Goal: Task Accomplishment & Management: Manage account settings

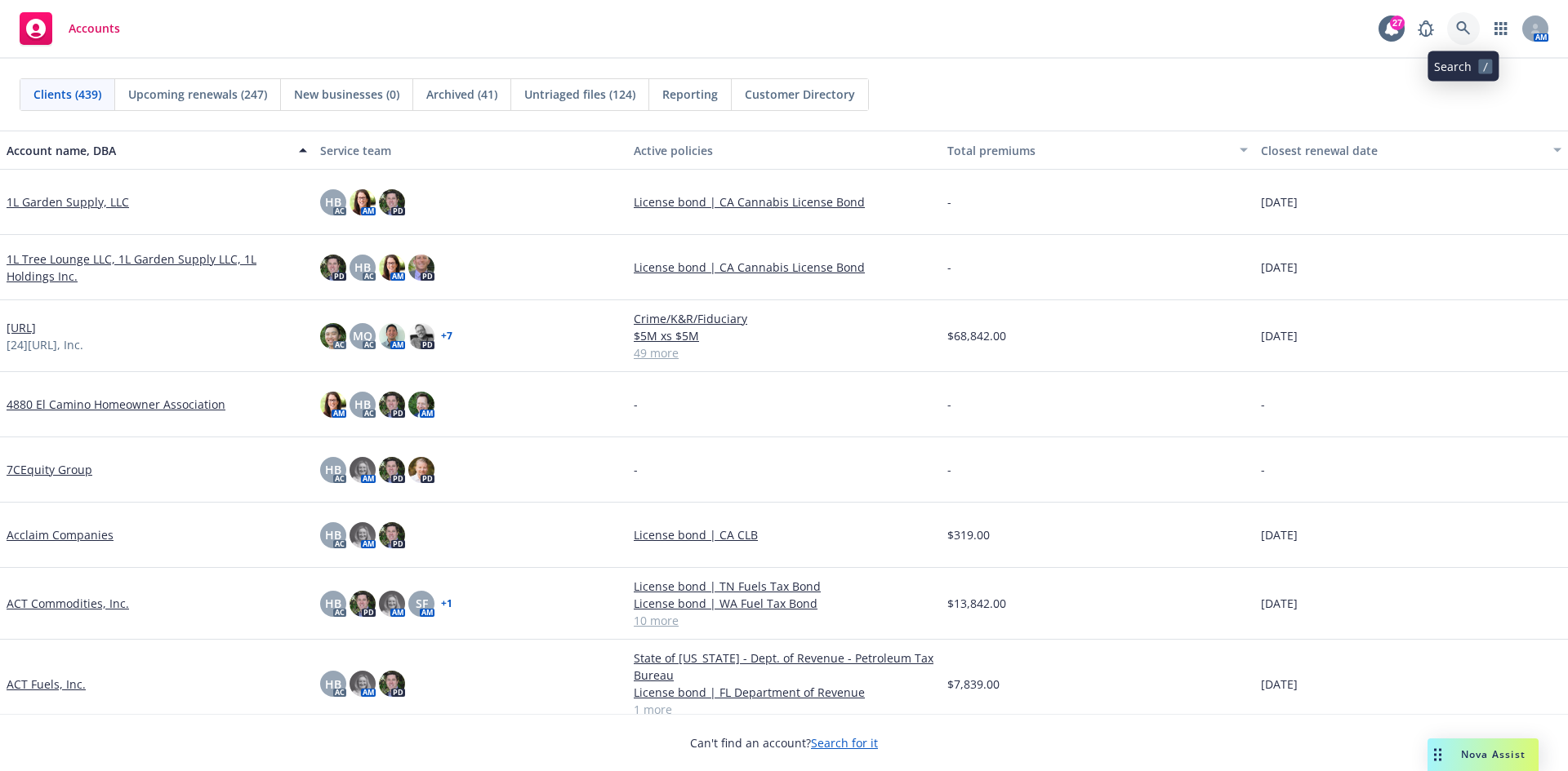
click at [1454, 22] on link at bounding box center [1463, 29] width 32 height 32
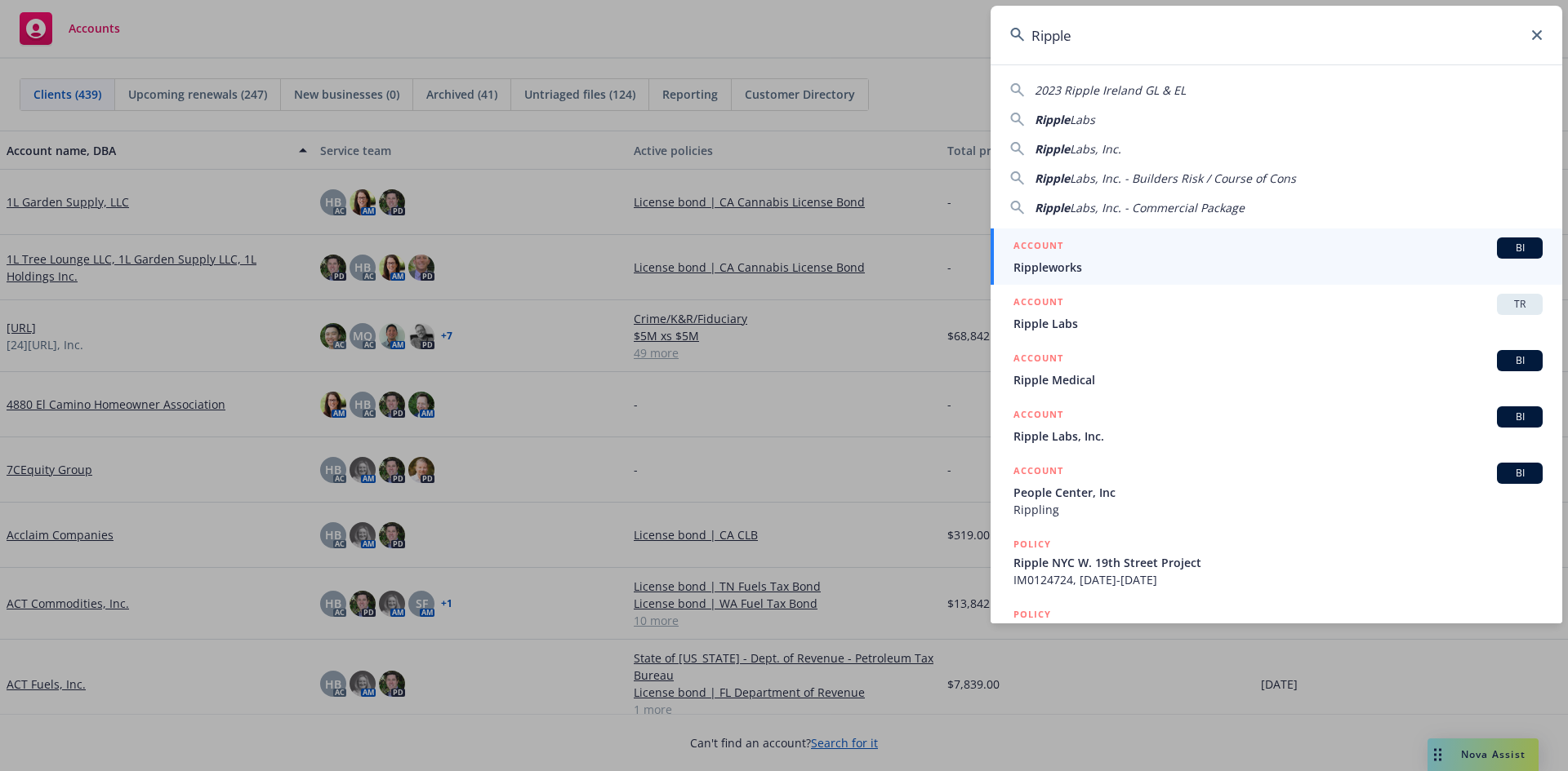
click at [1076, 114] on span "Labs" at bounding box center [1082, 119] width 26 height 15
type input "Ripple Labs"
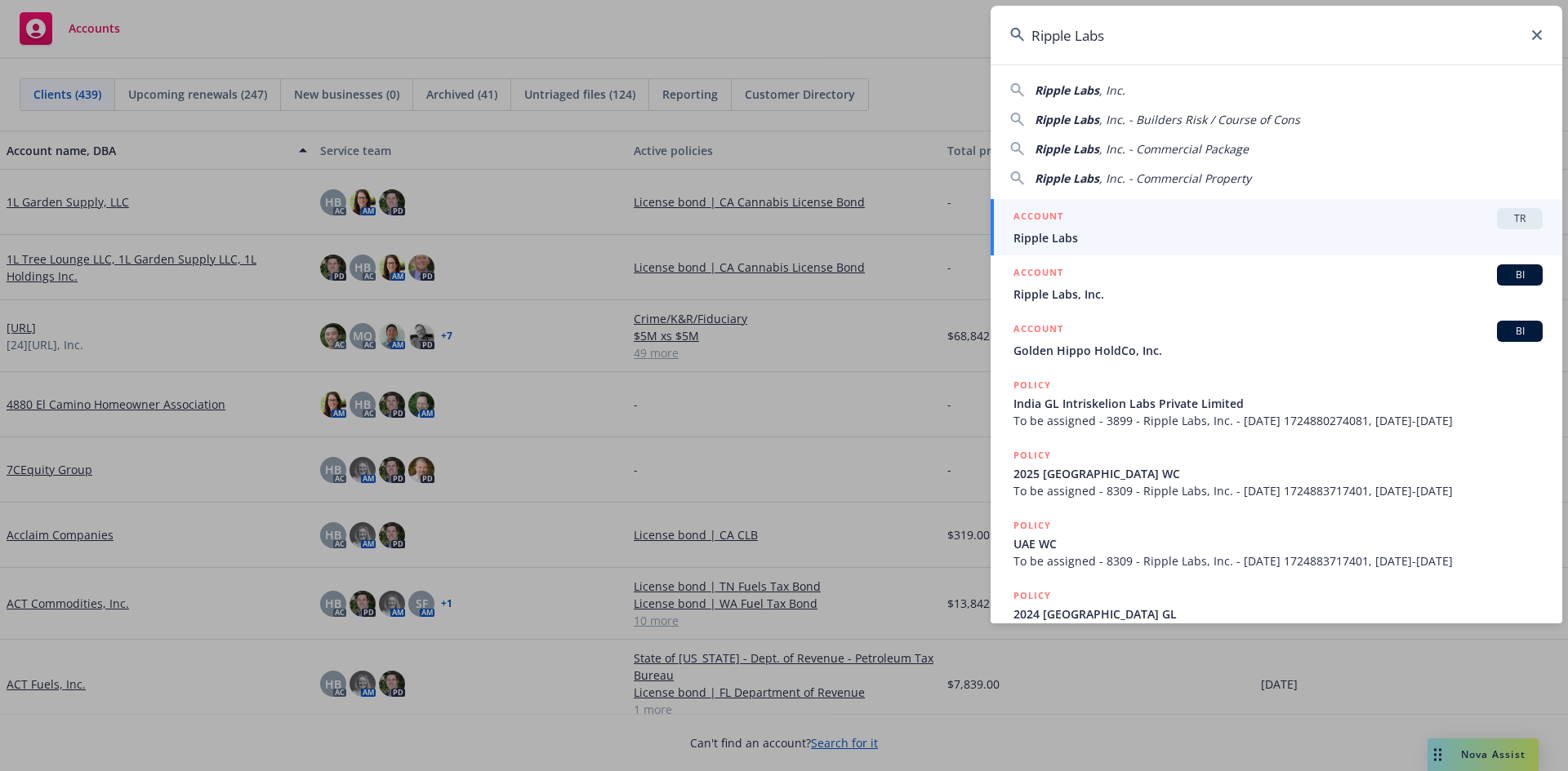
click at [1070, 224] on div "ACCOUNT TR" at bounding box center [1278, 219] width 529 height 21
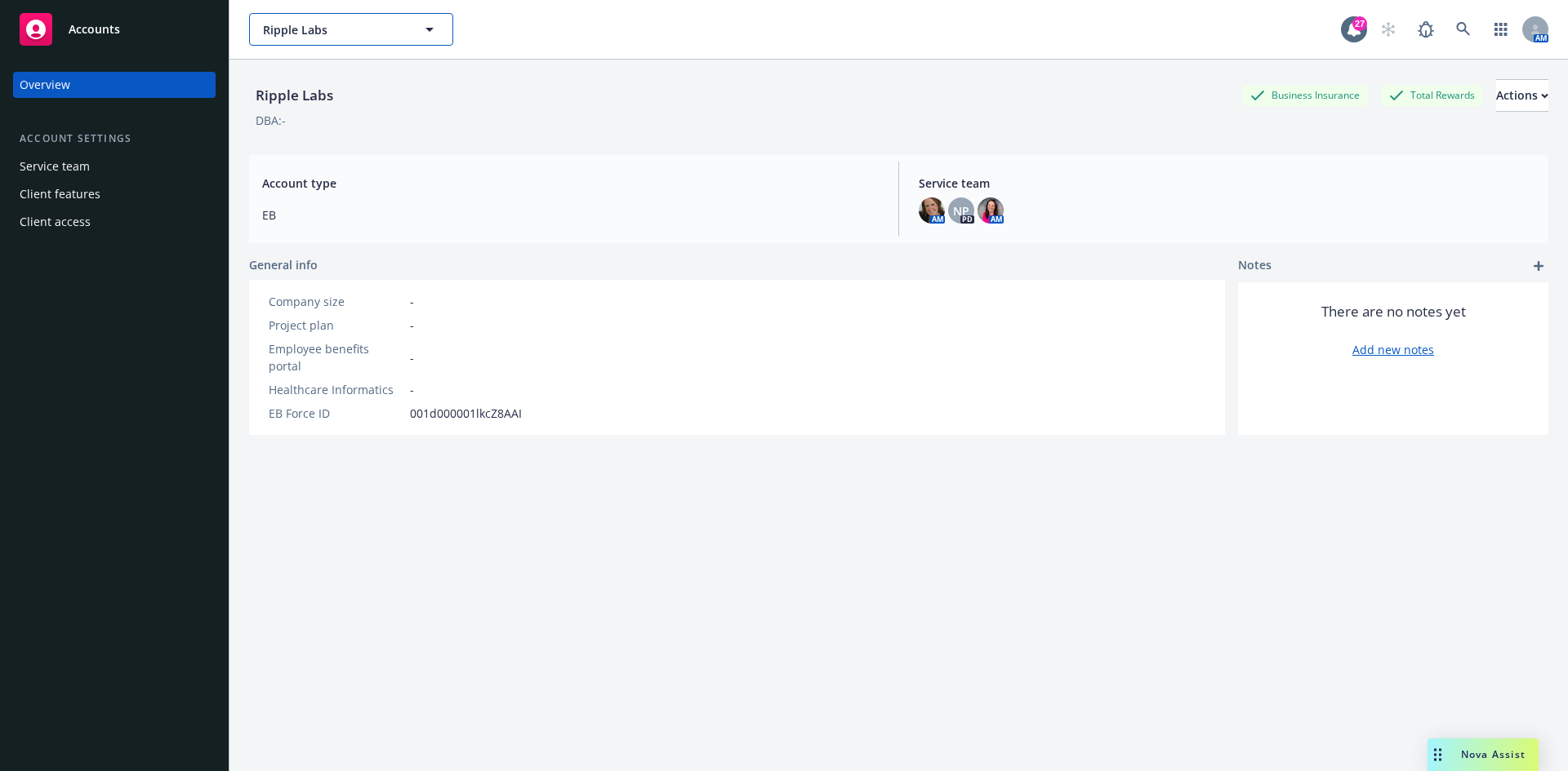
click at [330, 29] on span "Ripple Labs" at bounding box center [333, 30] width 141 height 17
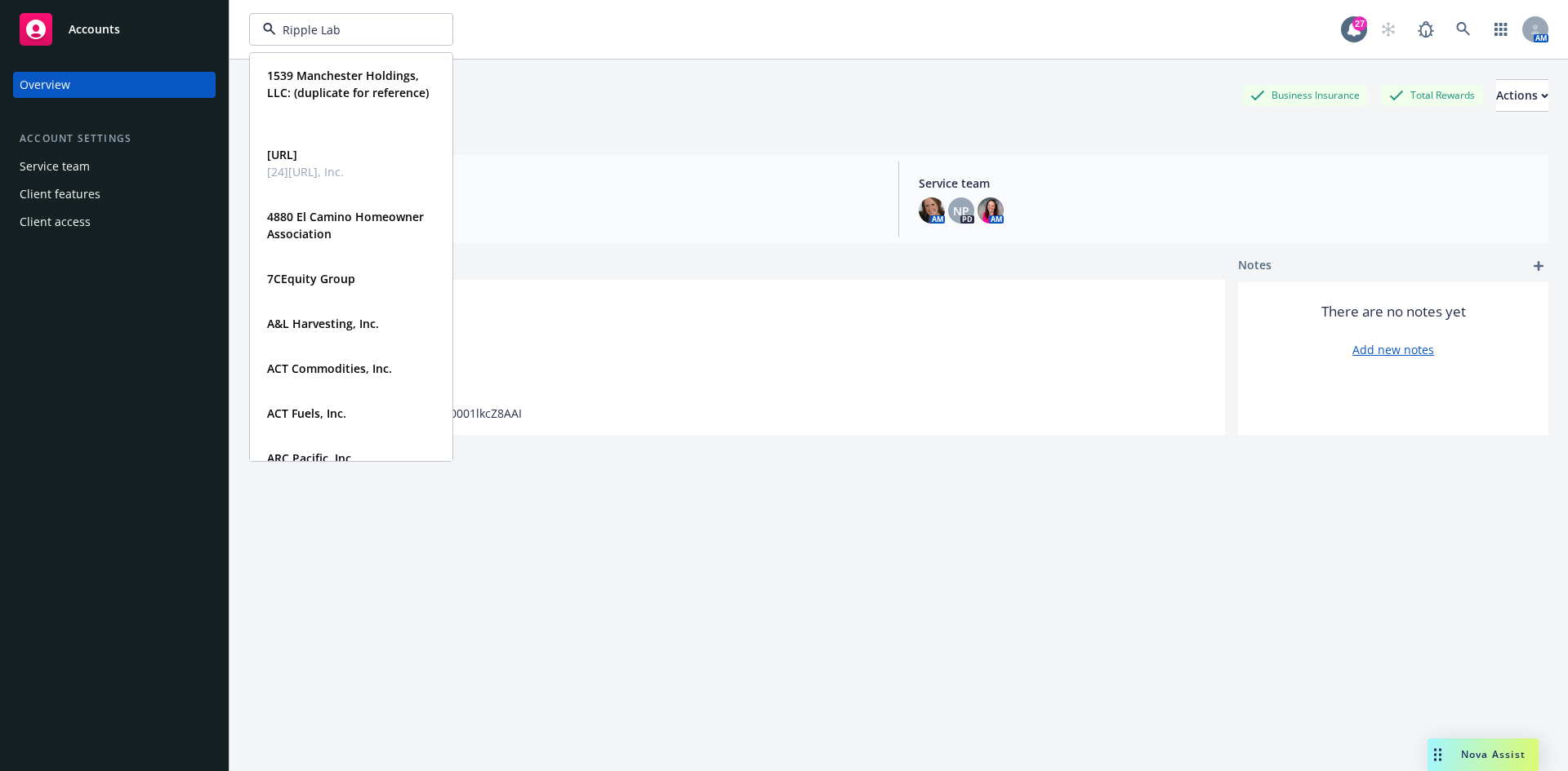
type input "Ripple Labs"
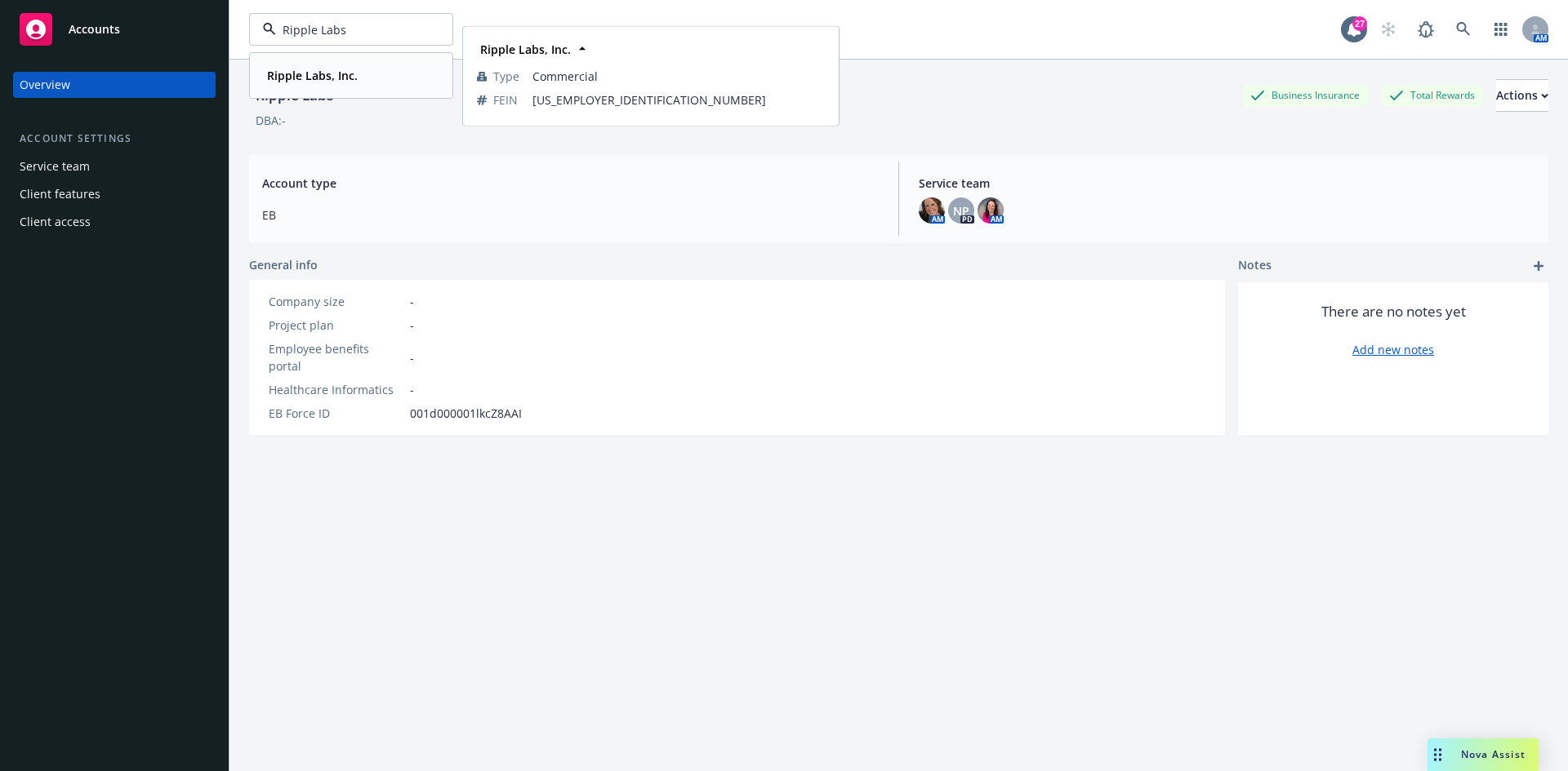
click at [317, 95] on div "Ripple Labs, Inc. Type Commercial FEIN [US_EMPLOYER_IDENTIFICATION_NUMBER]" at bounding box center [351, 74] width 200 height 43
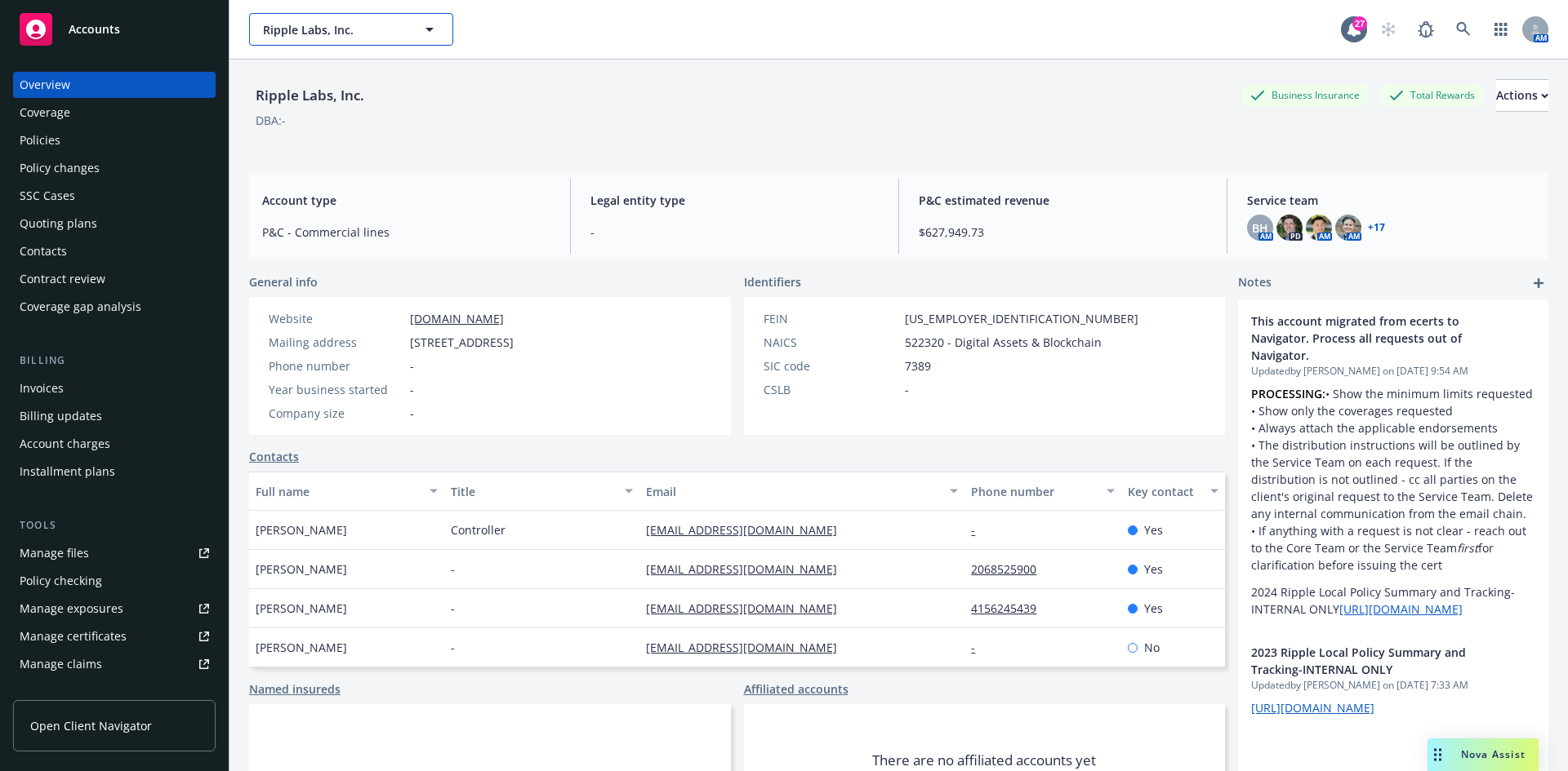
click at [342, 36] on span "Ripple Labs, Inc." at bounding box center [333, 30] width 141 height 17
click at [69, 138] on div "Policies" at bounding box center [115, 139] width 189 height 26
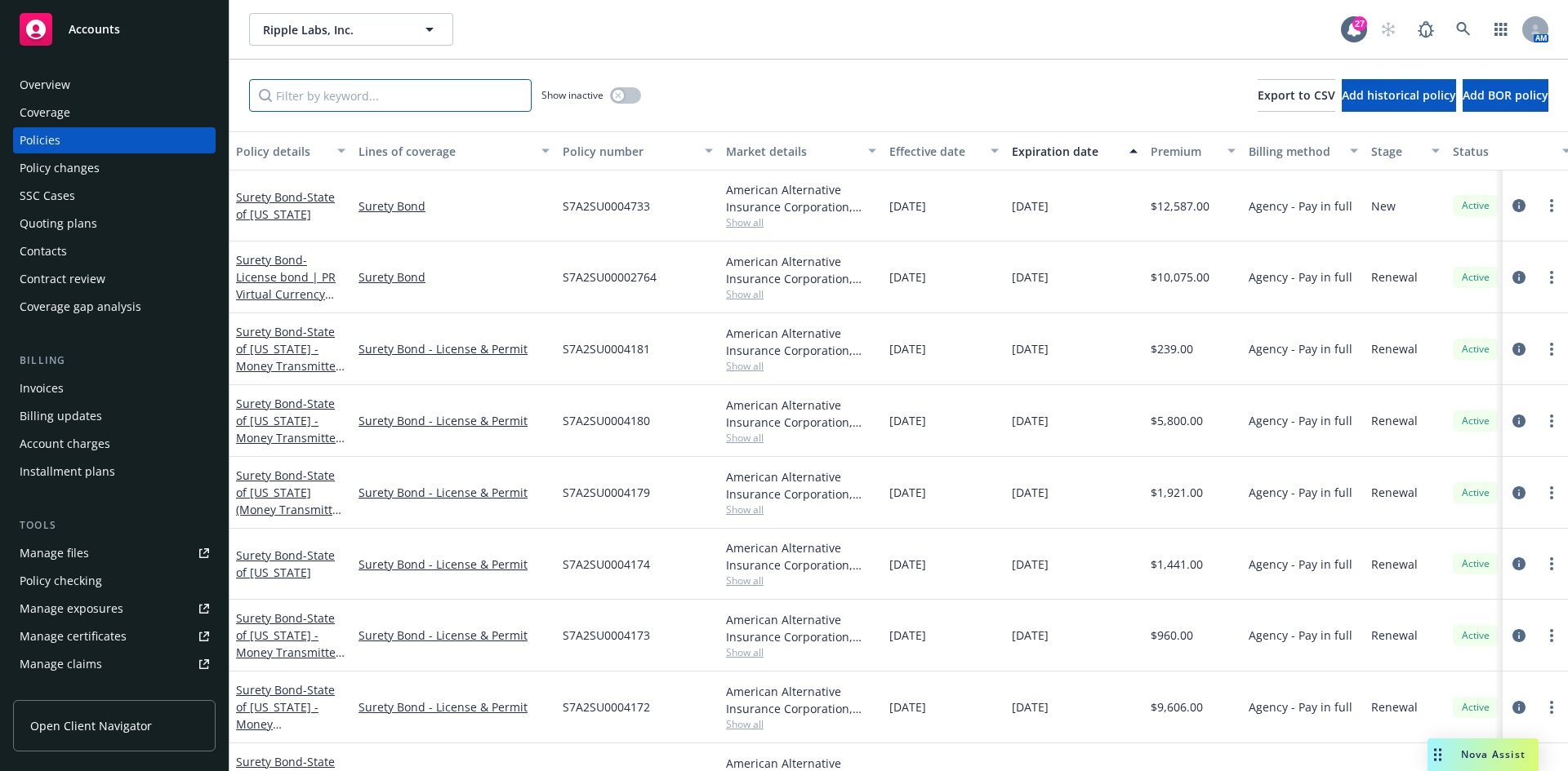
click at [259, 108] on input "Filter by keyword..." at bounding box center [390, 95] width 282 height 32
paste input "82312488"
type input "82312488"
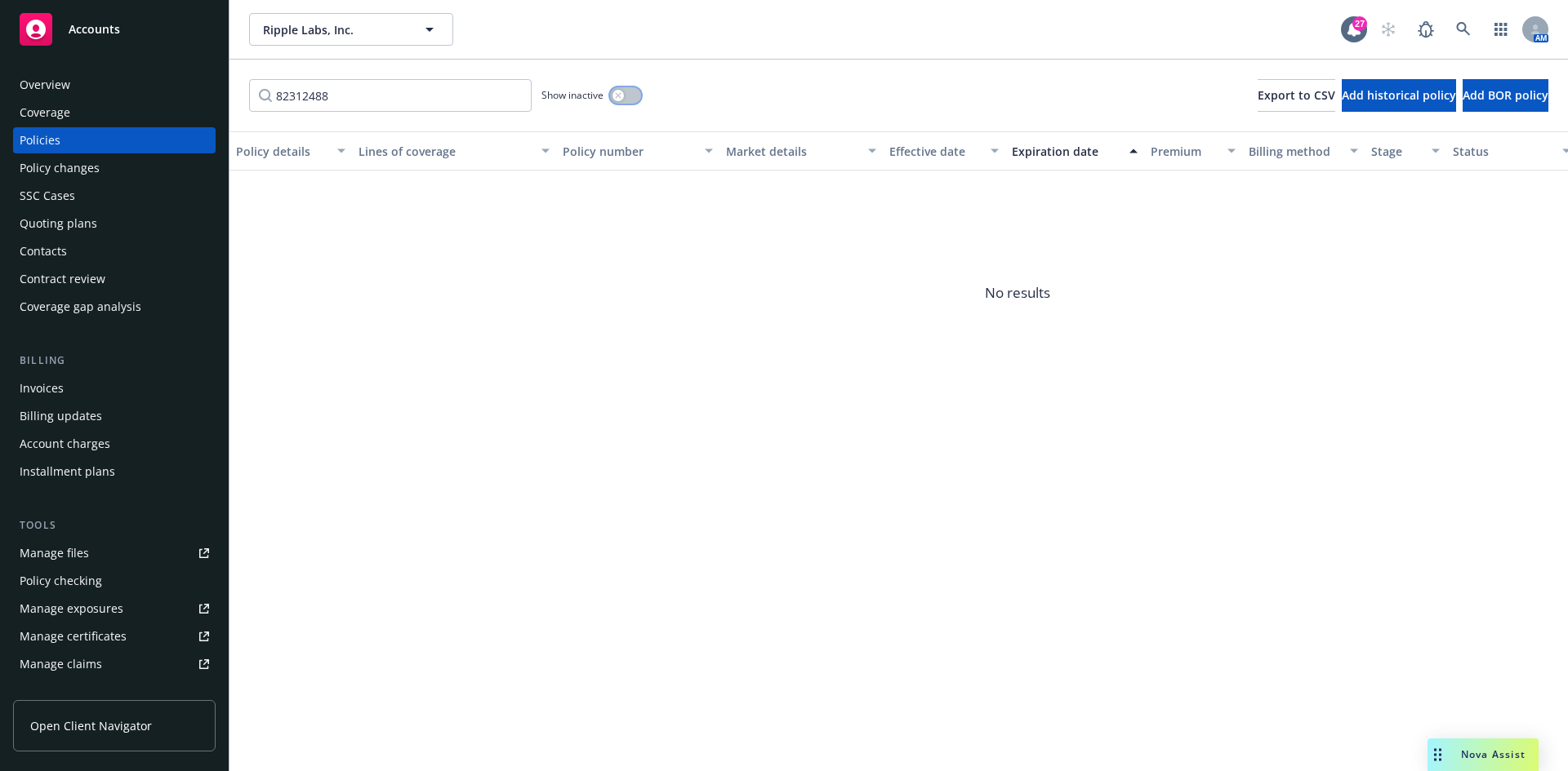
click at [615, 95] on icon "button" at bounding box center [617, 95] width 7 height 7
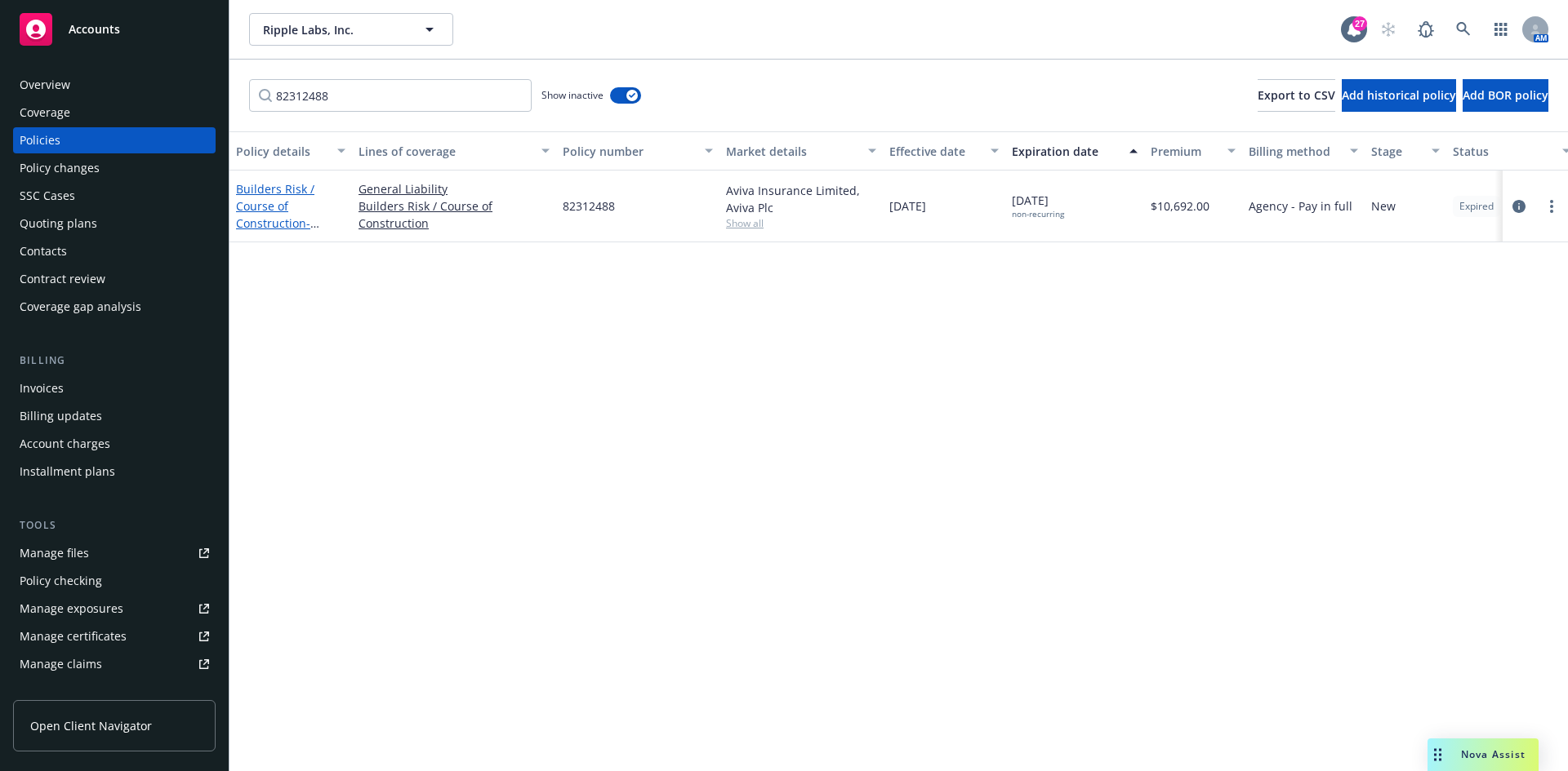
click at [251, 220] on link "Builders Risk / Course of Construction - Toronto TI Project" at bounding box center [283, 215] width 96 height 67
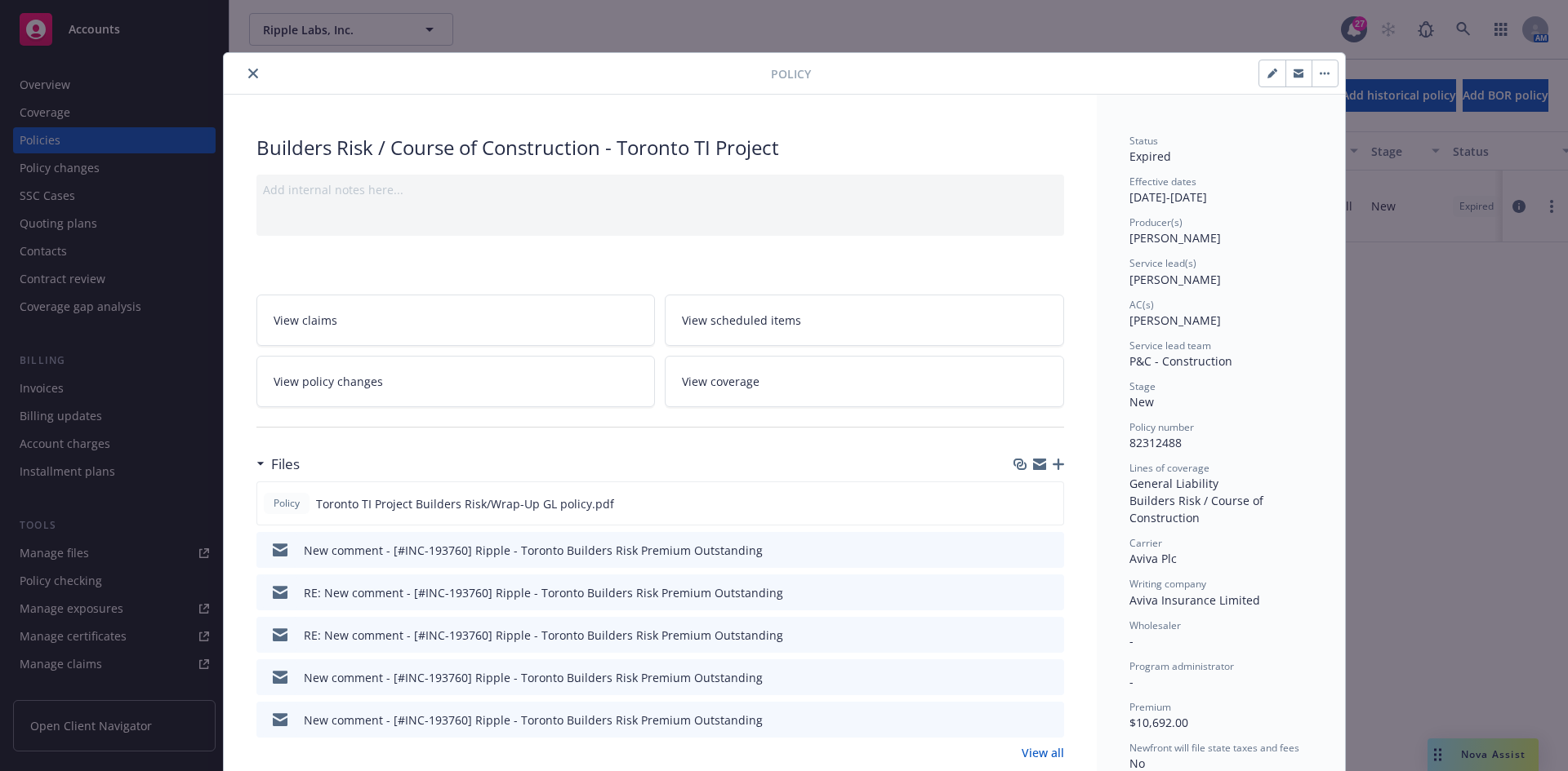
click at [248, 71] on icon "close" at bounding box center [253, 73] width 10 height 10
click at [82, 382] on div "Policy Builders Risk / Course of Construction - Toronto TI Project Add internal…" at bounding box center [784, 386] width 1568 height 771
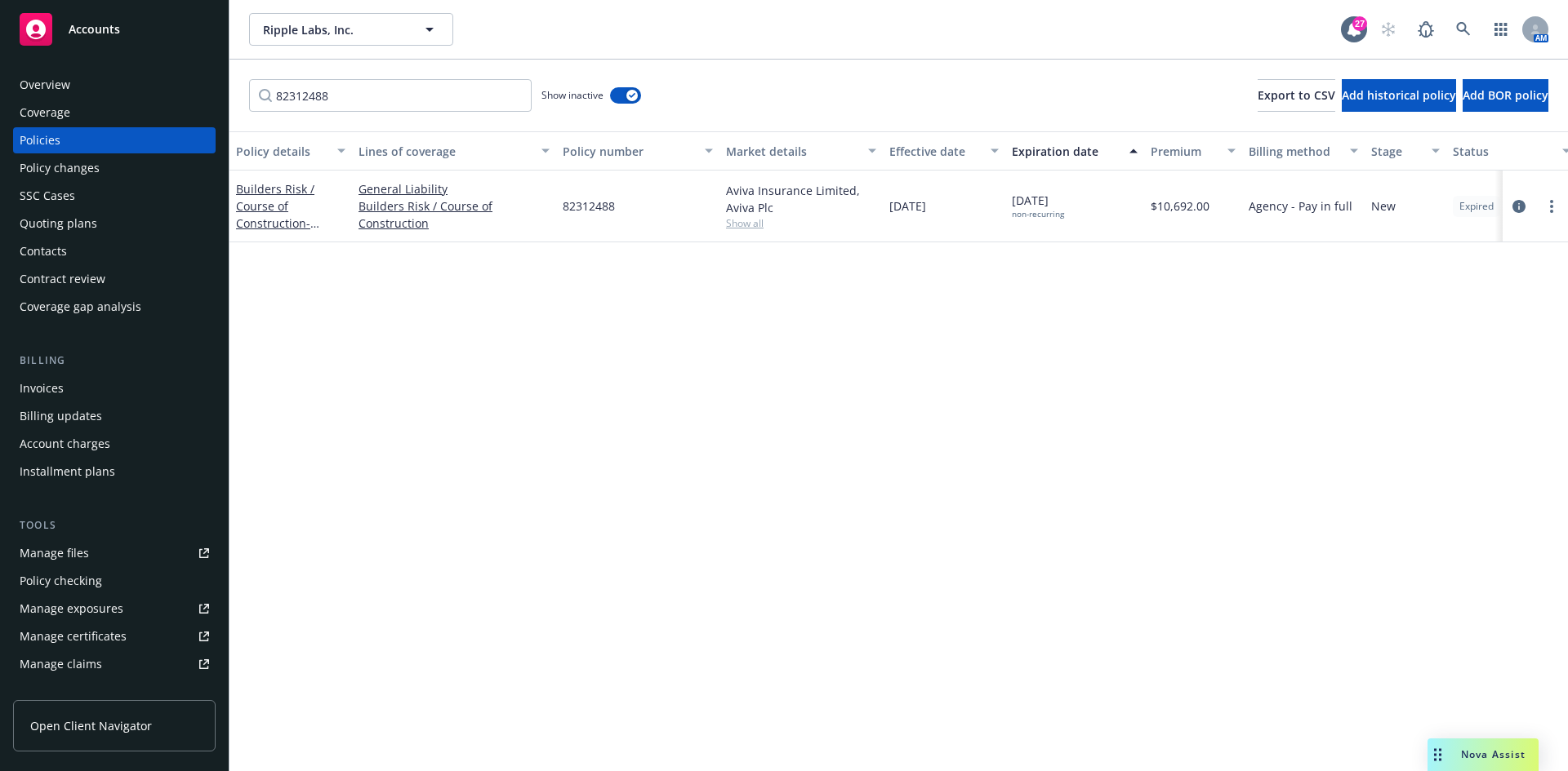
click at [76, 389] on div "Invoices" at bounding box center [115, 388] width 189 height 26
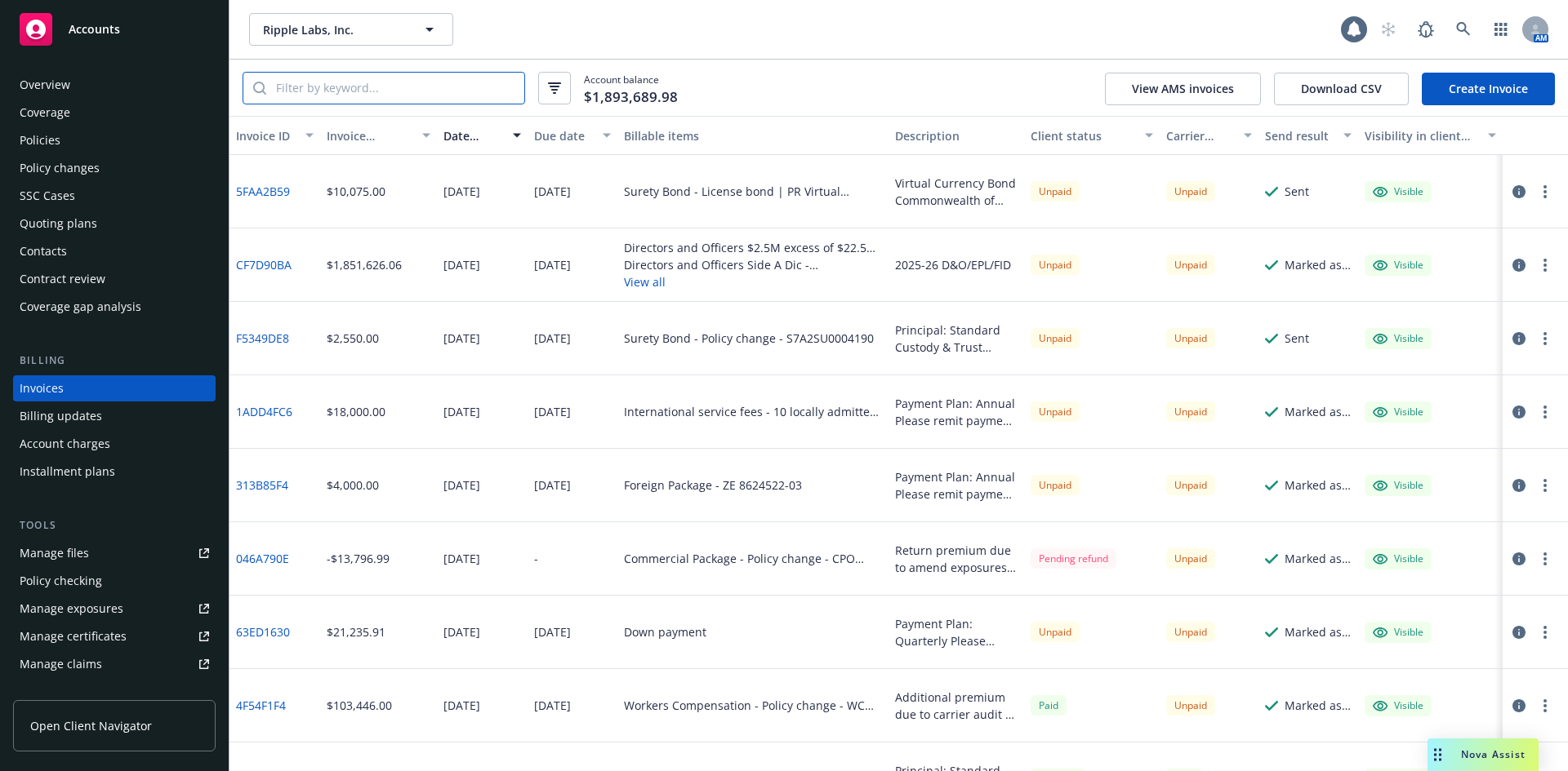
click at [321, 89] on input "search" at bounding box center [395, 88] width 258 height 31
type input "Unpaid"
click at [559, 86] on icon "button" at bounding box center [554, 88] width 13 height 11
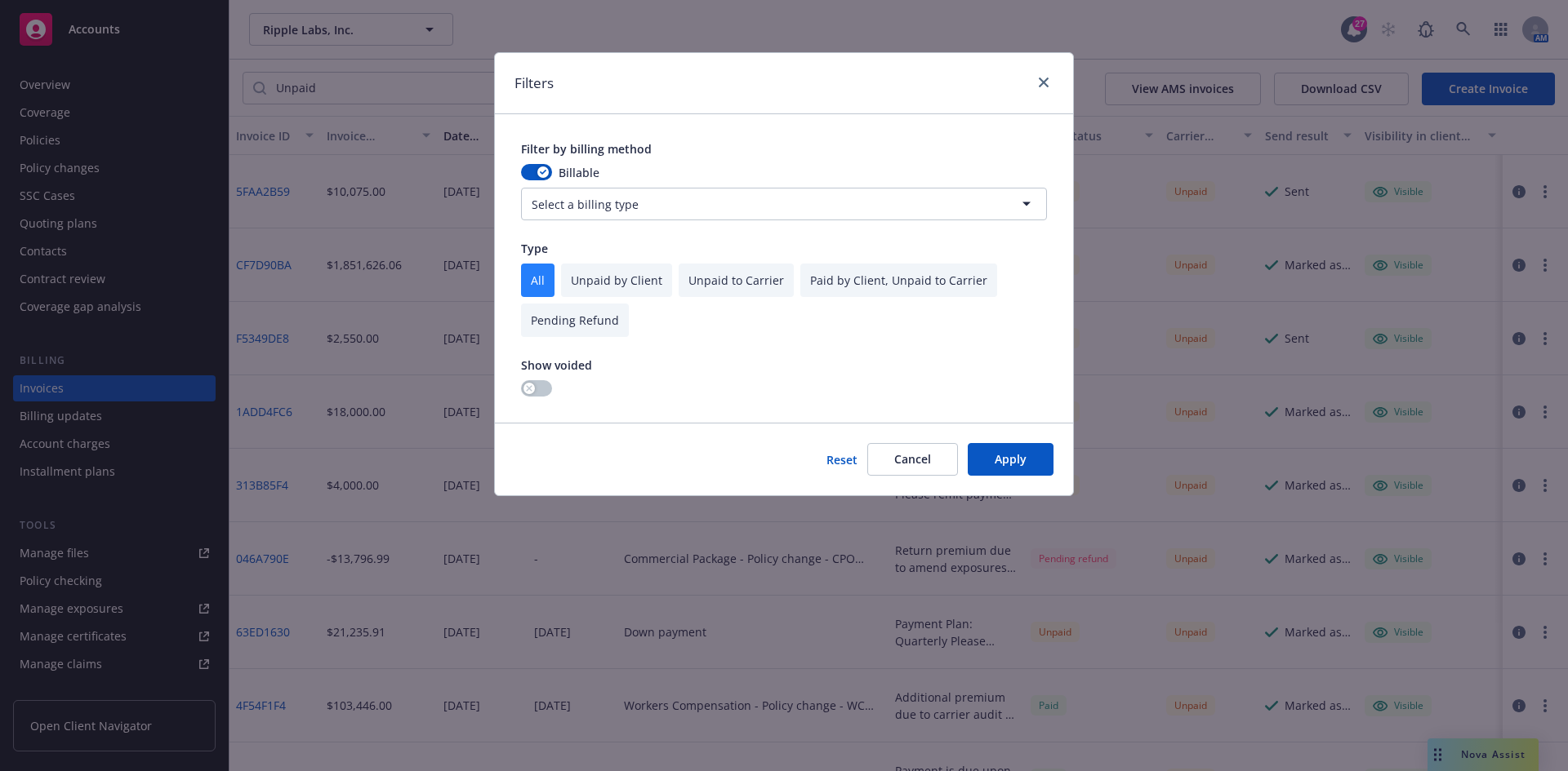
click at [627, 282] on input "checkbox" at bounding box center [617, 280] width 111 height 33
checkbox input "true"
checkbox input "false"
click at [997, 469] on button "Apply" at bounding box center [1011, 460] width 86 height 32
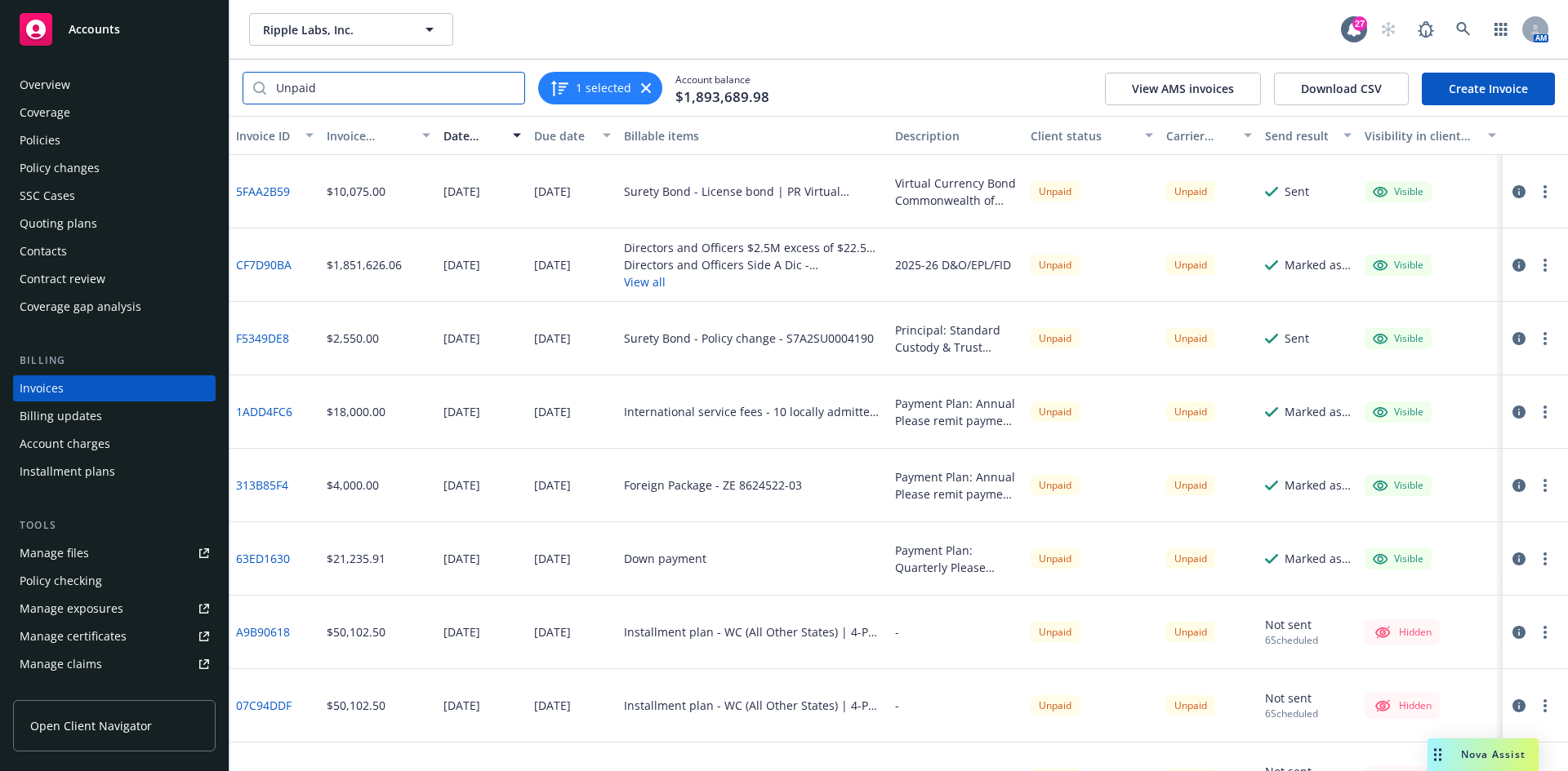
click at [365, 96] on input "Unpaid" at bounding box center [395, 88] width 258 height 31
type input "Surety"
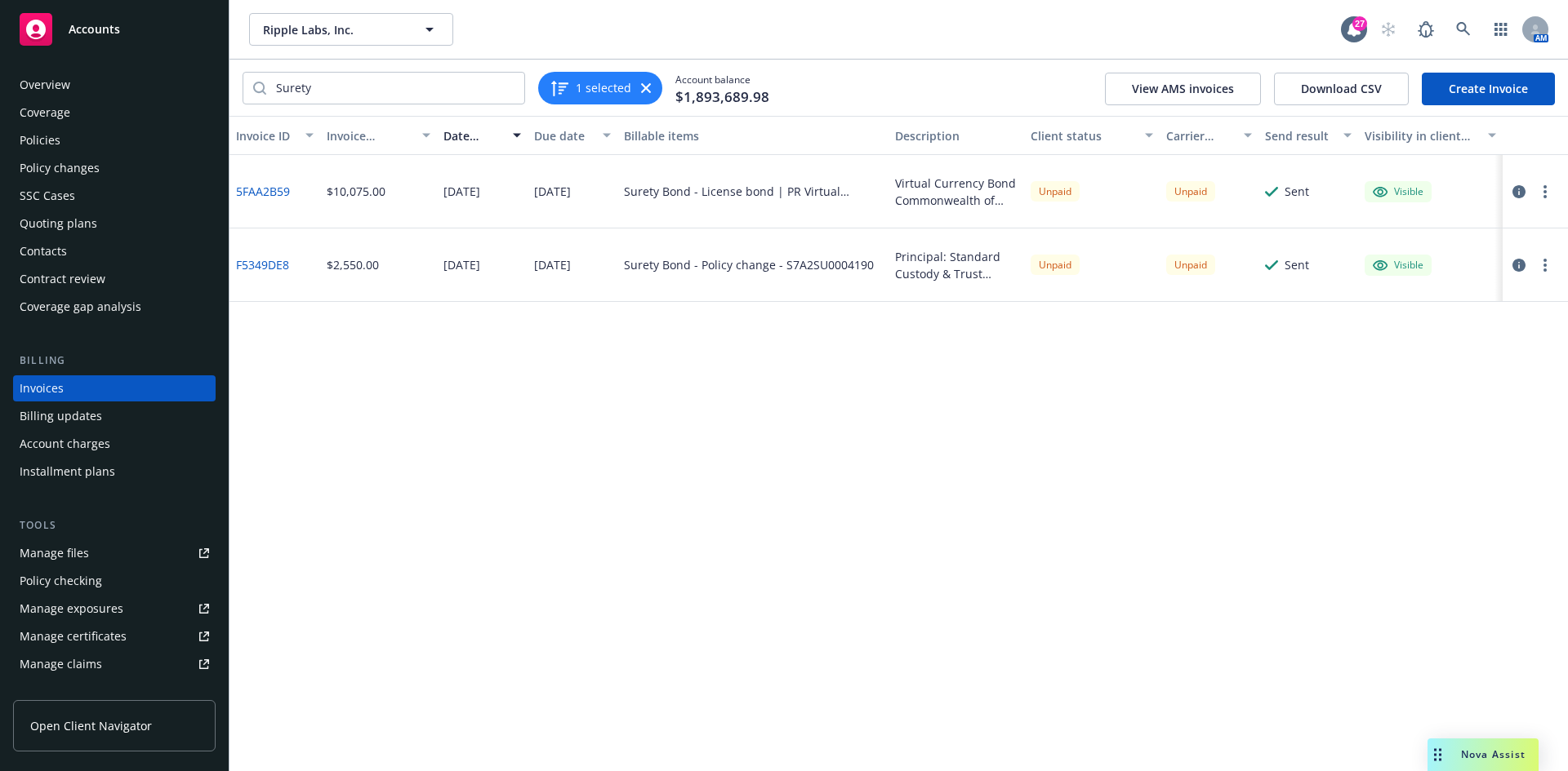
click at [275, 189] on link "5FAA2B59" at bounding box center [262, 192] width 53 height 17
click at [281, 255] on div "F5349DE8" at bounding box center [274, 265] width 91 height 73
click at [275, 264] on link "F5349DE8" at bounding box center [262, 265] width 53 height 17
click at [584, 87] on button "1 selected" at bounding box center [591, 88] width 82 height 20
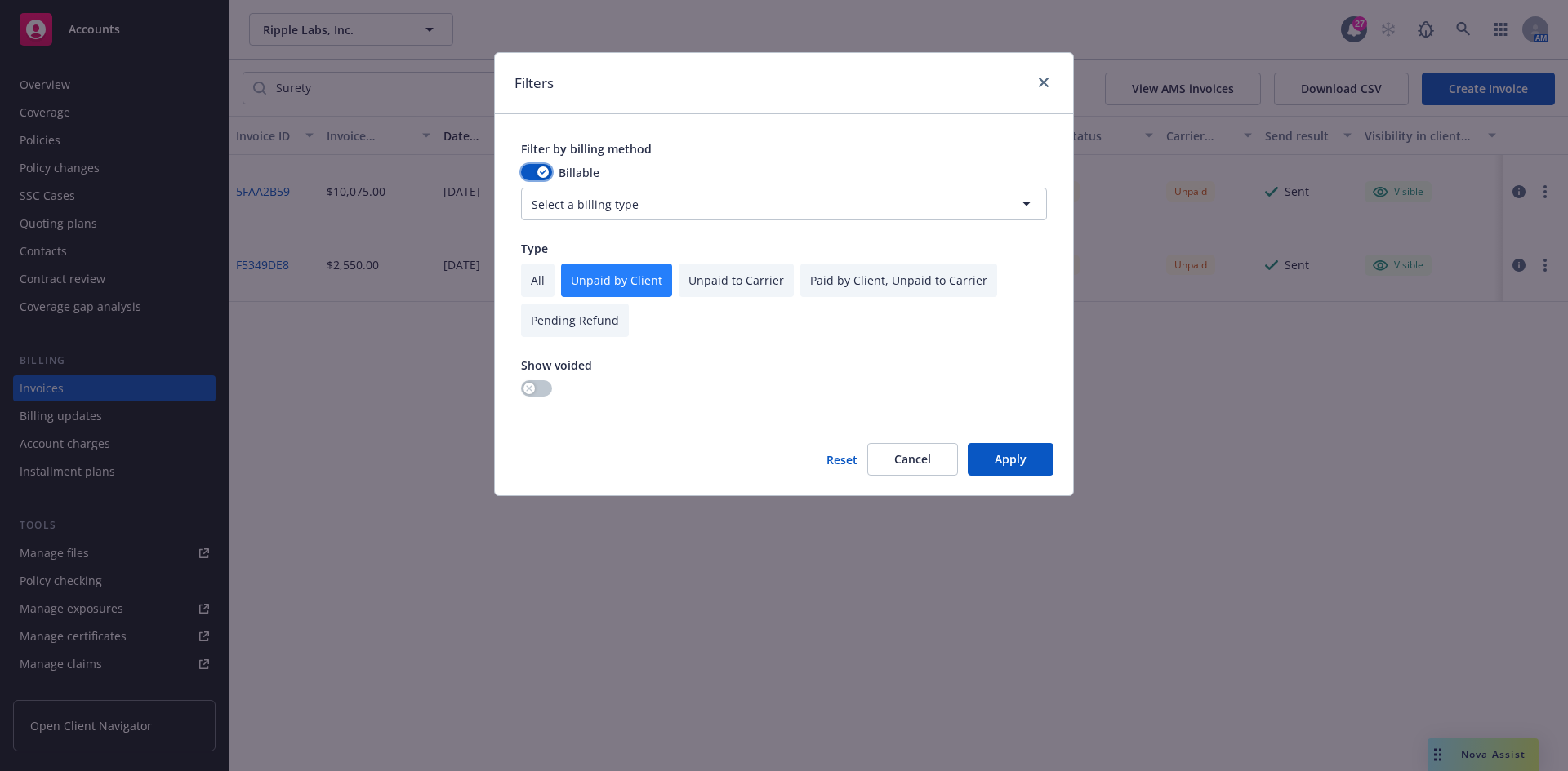
click at [542, 173] on icon "button" at bounding box center [542, 172] width 7 height 5
click at [1014, 455] on button "Apply" at bounding box center [1011, 460] width 86 height 32
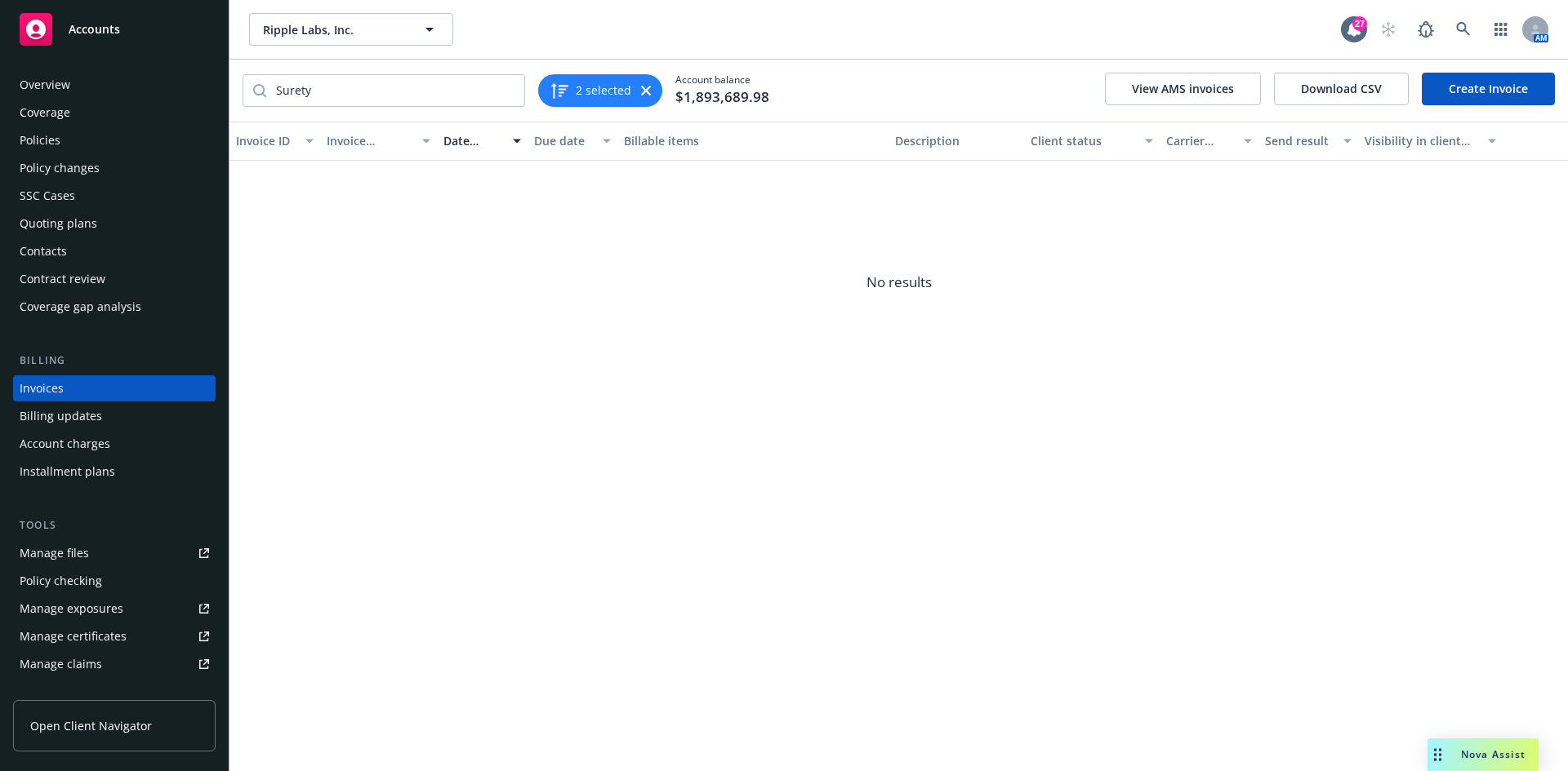
click at [574, 92] on button "2 selected" at bounding box center [591, 91] width 82 height 20
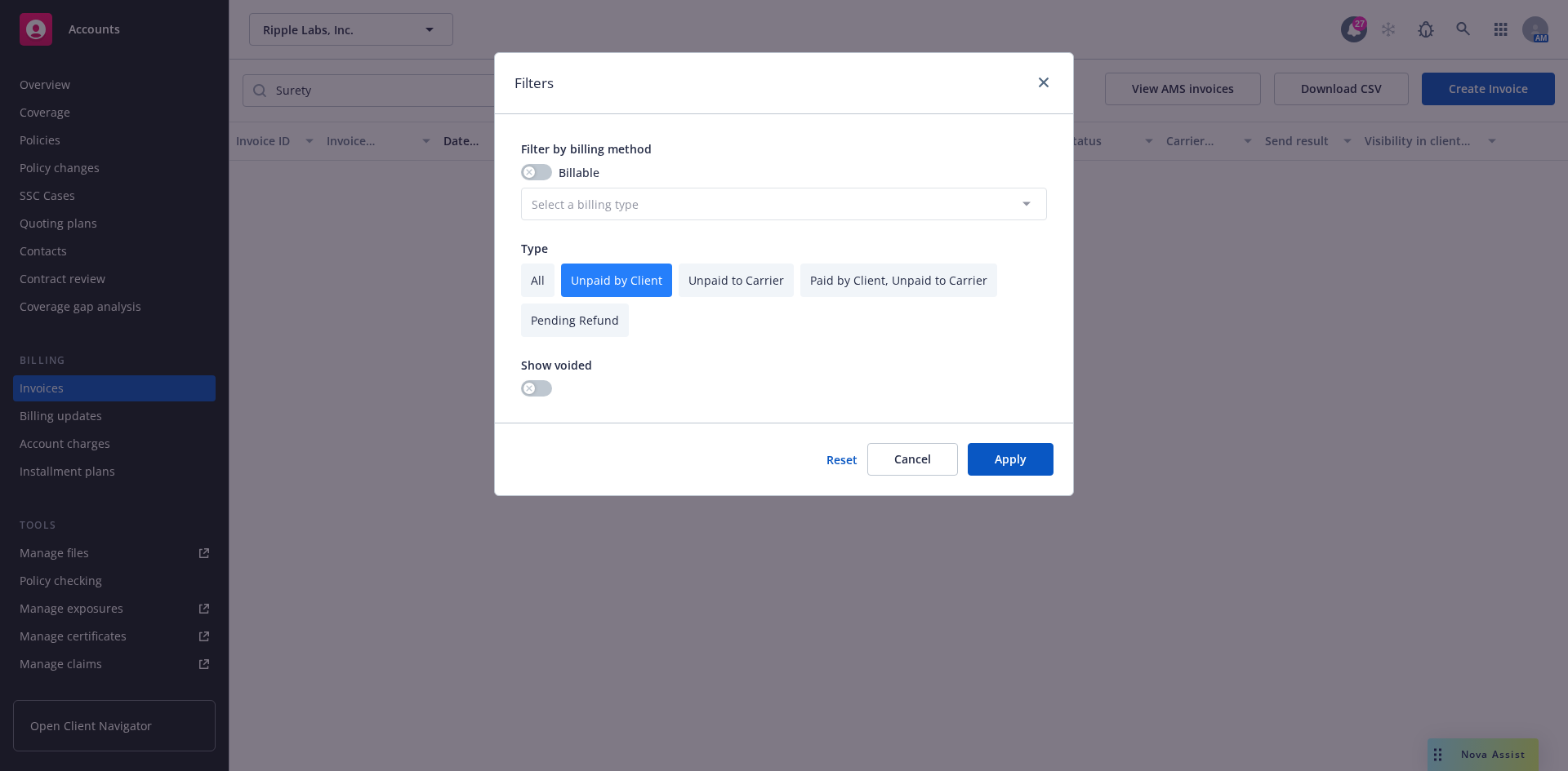
click at [544, 285] on input "checkbox" at bounding box center [537, 280] width 33 height 33
checkbox input "true"
checkbox input "false"
click at [1003, 477] on div "Reset Cancel Apply" at bounding box center [784, 459] width 578 height 73
click at [1014, 465] on button "Apply" at bounding box center [1011, 460] width 86 height 32
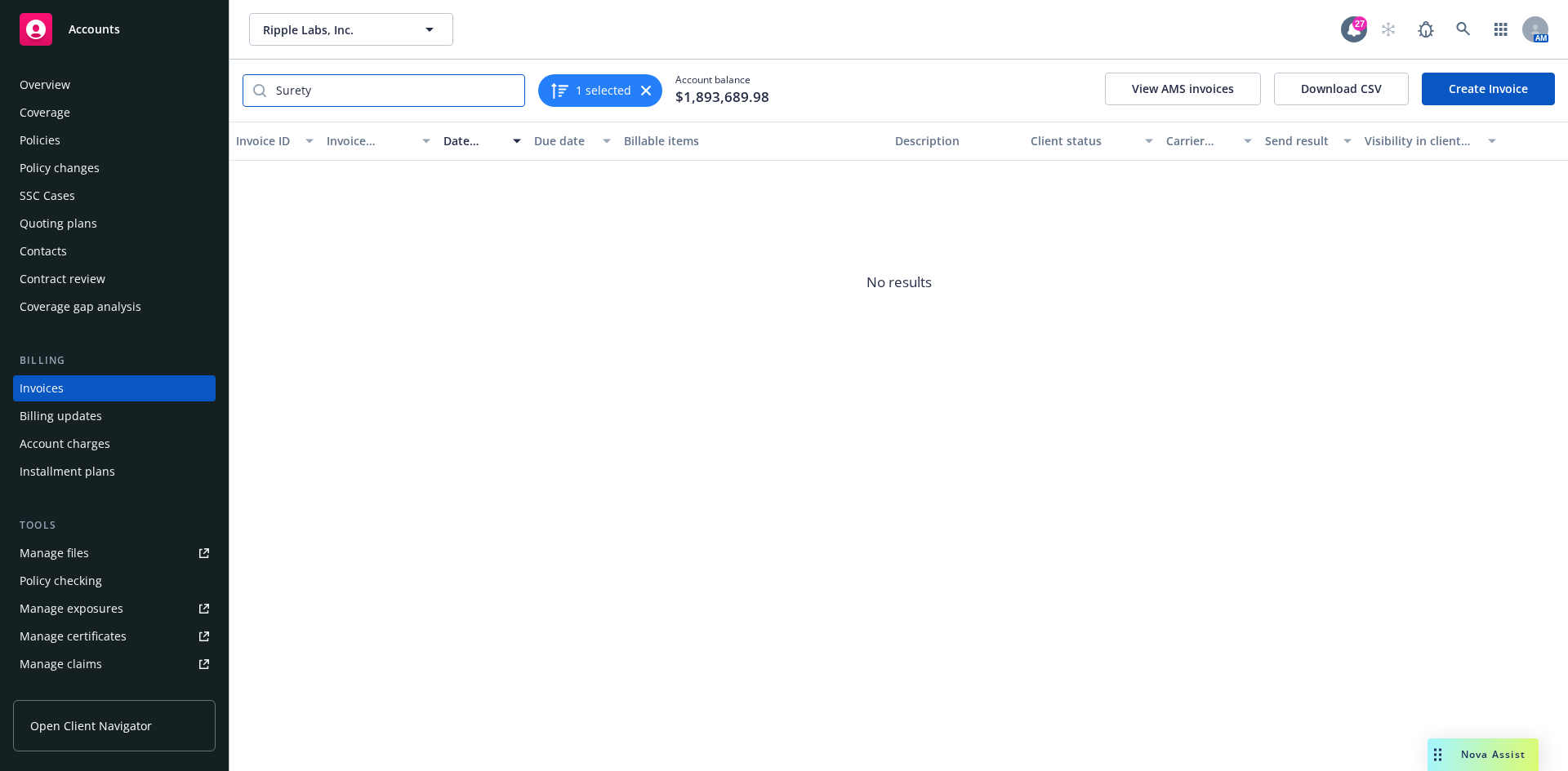
click at [407, 102] on input "Surety" at bounding box center [395, 91] width 258 height 31
type input "S"
click at [645, 91] on icon "button" at bounding box center [646, 91] width 10 height 10
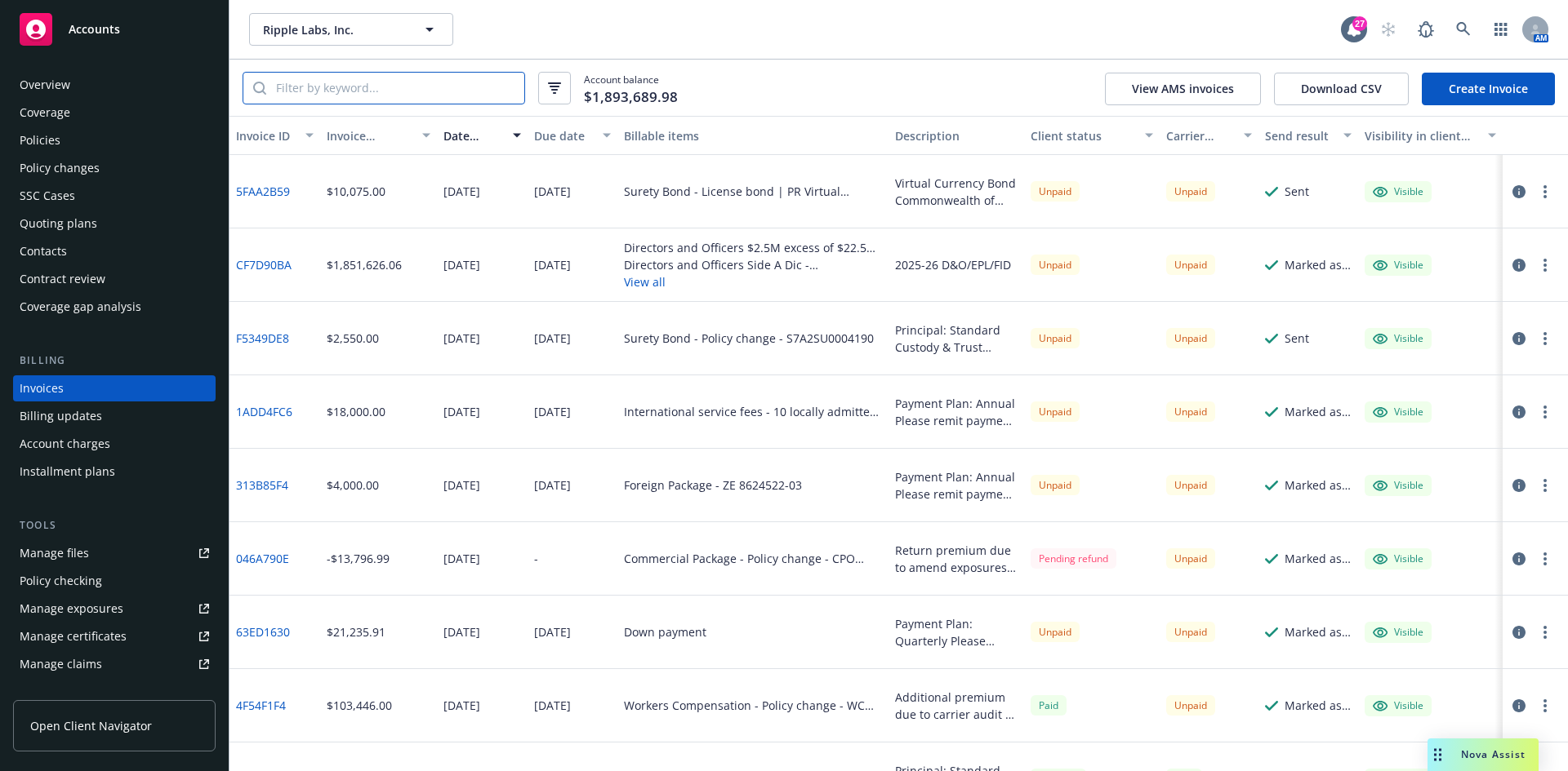
click at [353, 87] on input "search" at bounding box center [395, 88] width 258 height 31
type input "A"
type input "Surety"
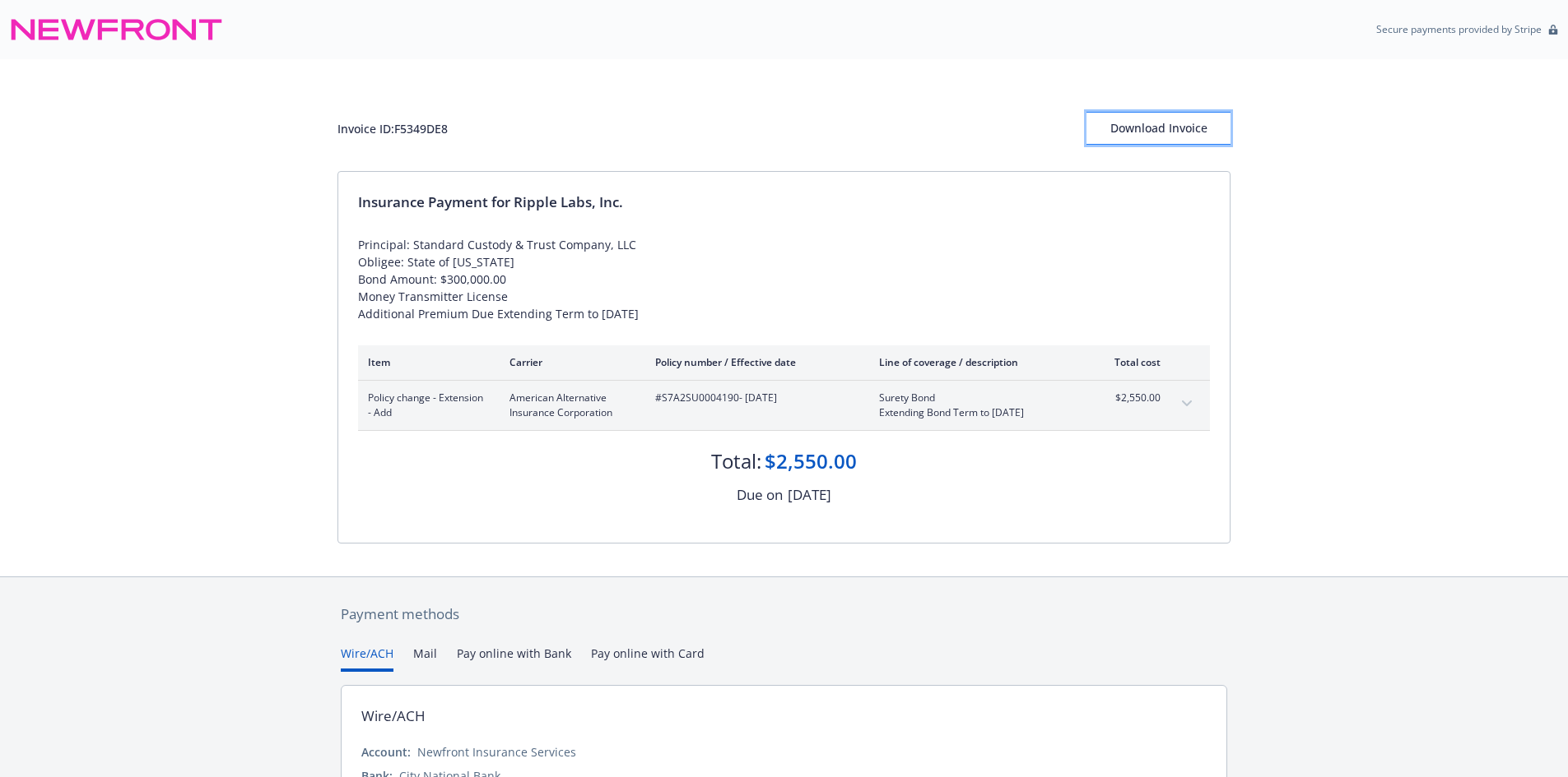
click at [1131, 140] on div "Download Invoice" at bounding box center [1158, 128] width 144 height 32
